Goal: Check status

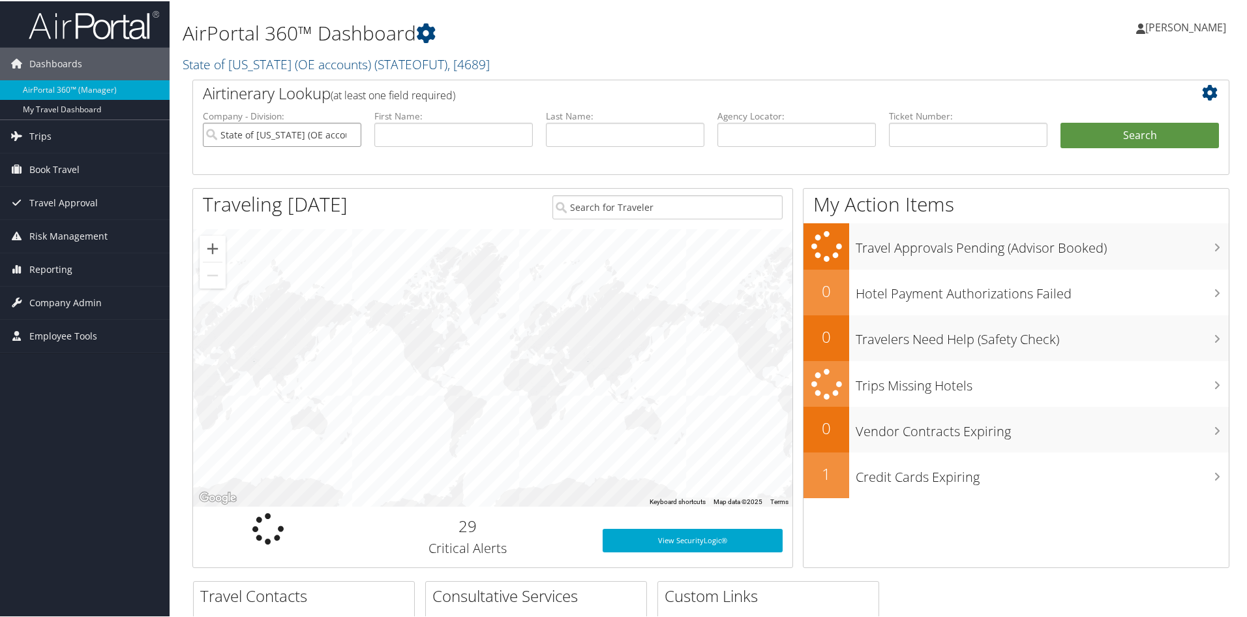
click at [347, 134] on input "State of Utah (OE accounts)" at bounding box center [282, 133] width 159 height 24
paste input "8900891494369"
type input "8900891494369"
click at [1112, 137] on button "Search" at bounding box center [1140, 134] width 159 height 26
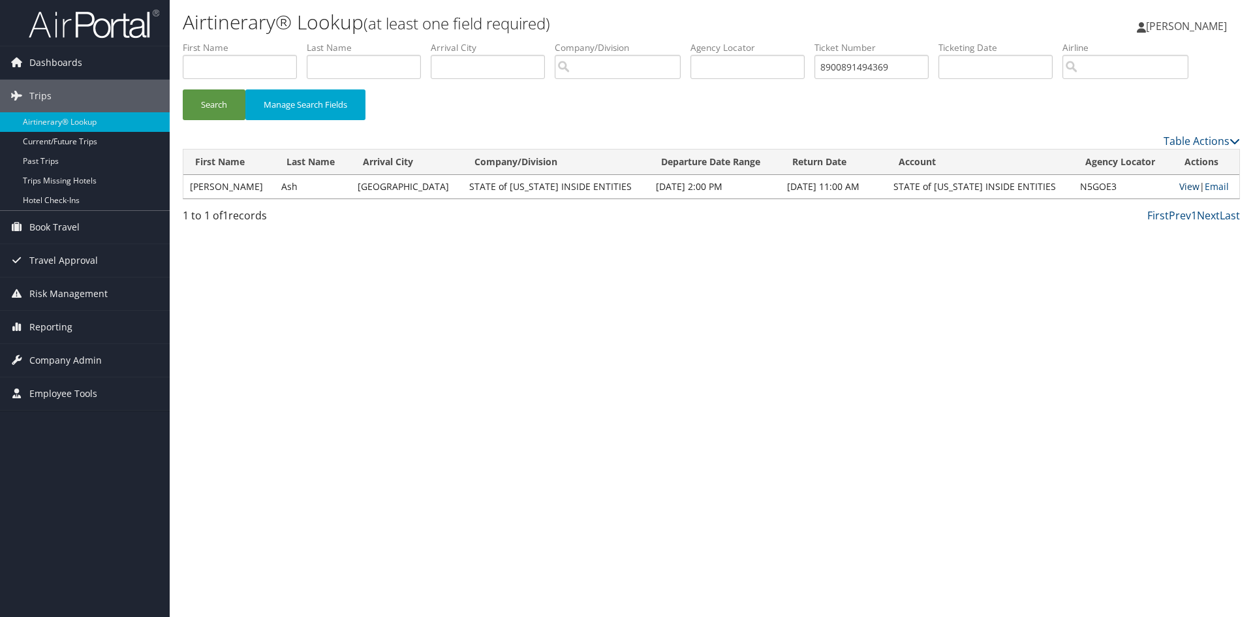
click at [1183, 188] on link "View" at bounding box center [1189, 186] width 20 height 12
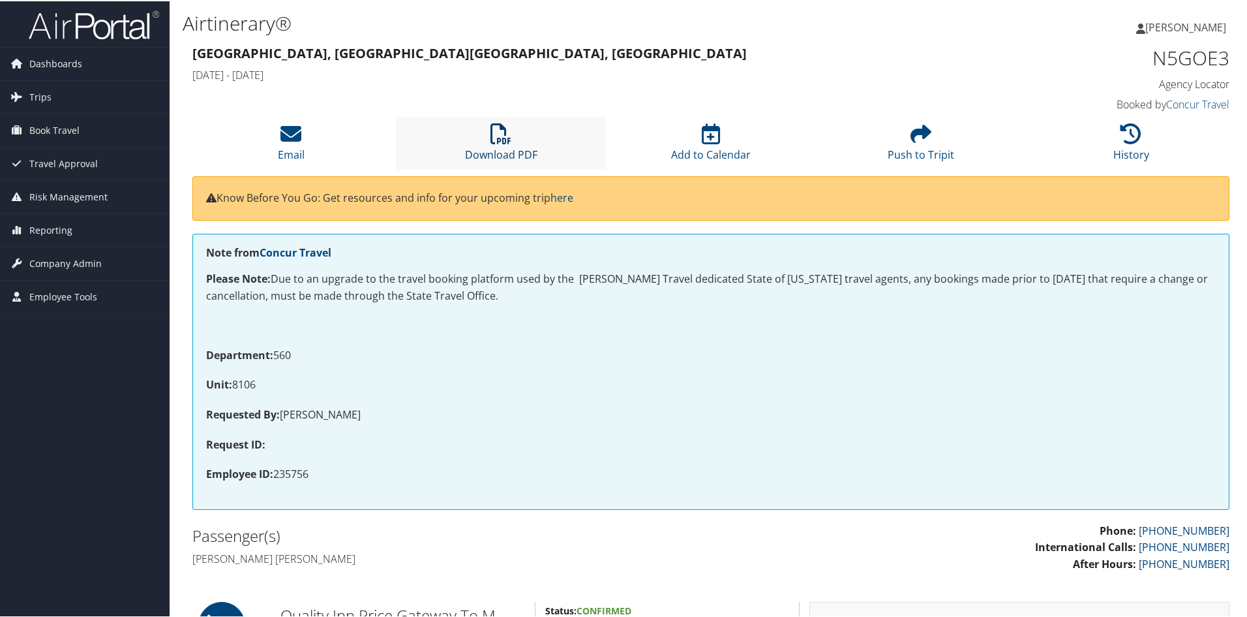
click at [491, 128] on icon at bounding box center [501, 132] width 21 height 21
